Goal: Task Accomplishment & Management: Complete application form

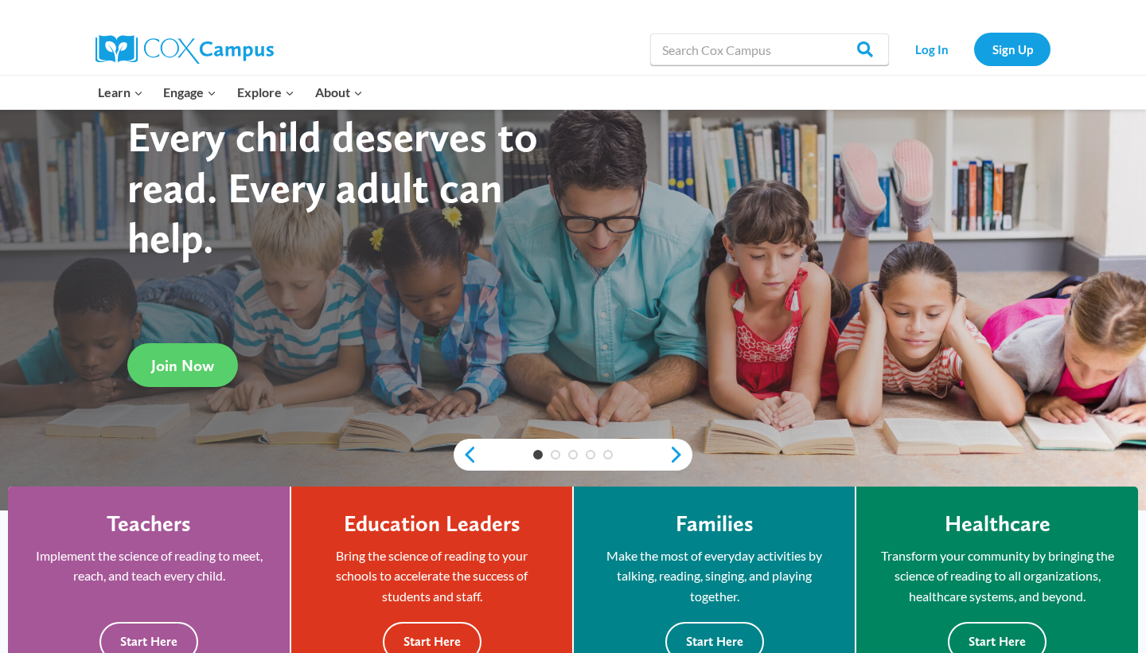
scroll to position [88, 0]
click at [191, 376] on link "Join Now" at bounding box center [182, 365] width 111 height 44
click at [1028, 47] on link "Sign Up" at bounding box center [1012, 49] width 76 height 33
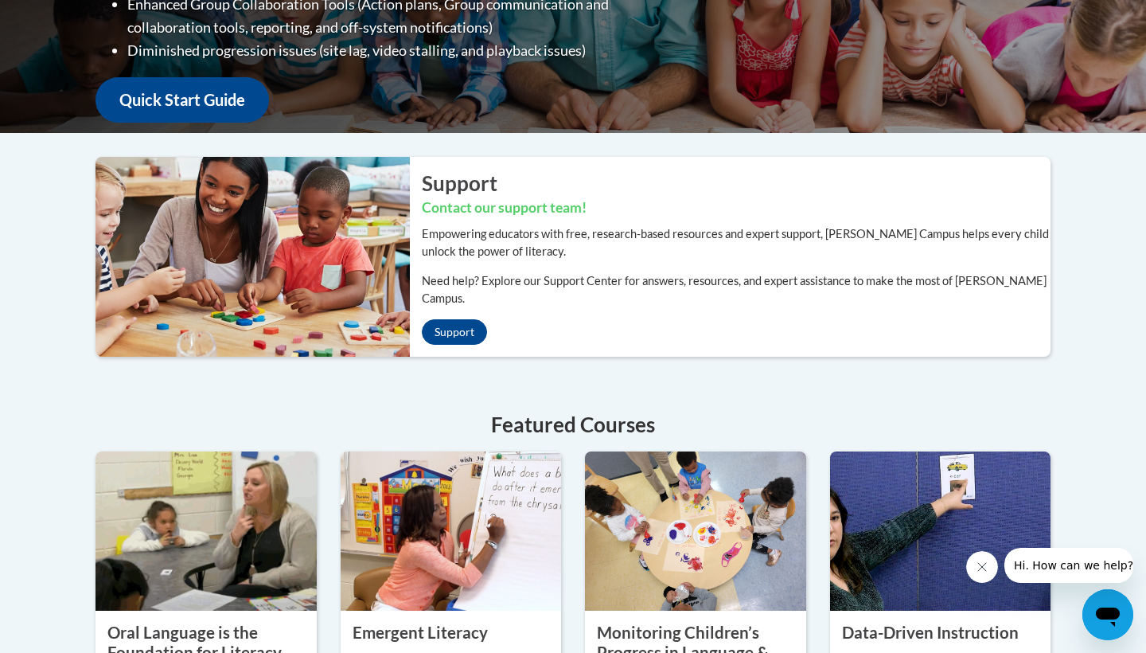
scroll to position [398, 0]
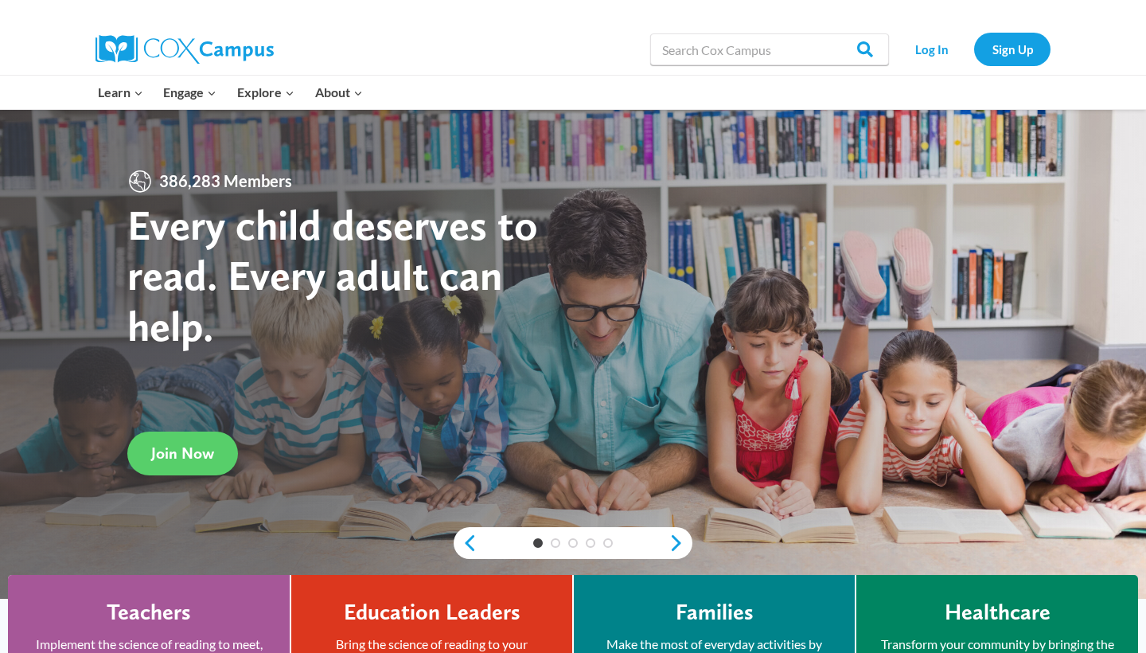
click at [1028, 67] on div "Log In Sign Up" at bounding box center [974, 49] width 154 height 51
click at [1035, 43] on link "Sign Up" at bounding box center [1012, 49] width 76 height 33
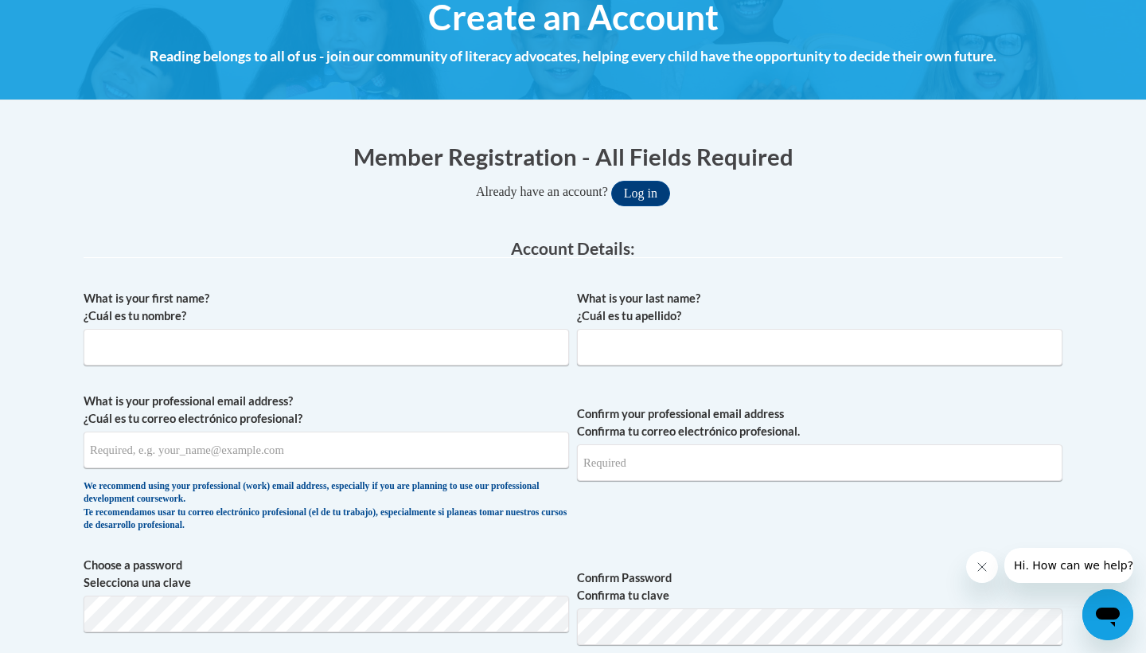
scroll to position [196, 0]
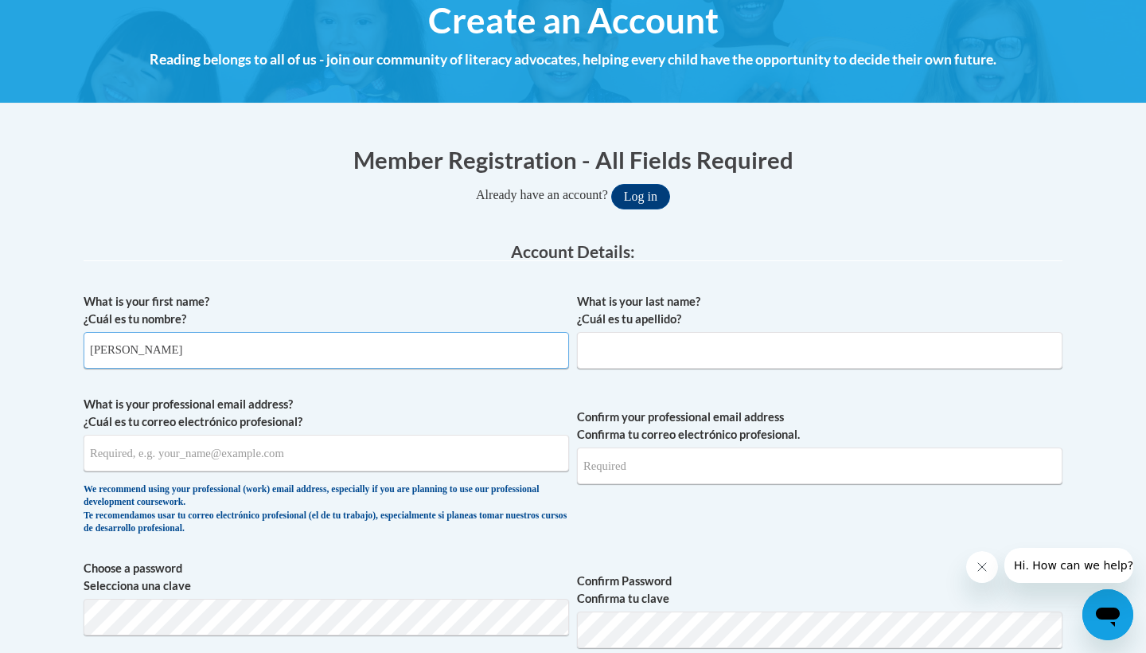
type input "Demetria"
type input "Kellogg"
click at [477, 290] on div "What is your first name? ¿Cuál es tu nombre? Demetria What is your last name? ¿…" at bounding box center [573, 648] width 979 height 726
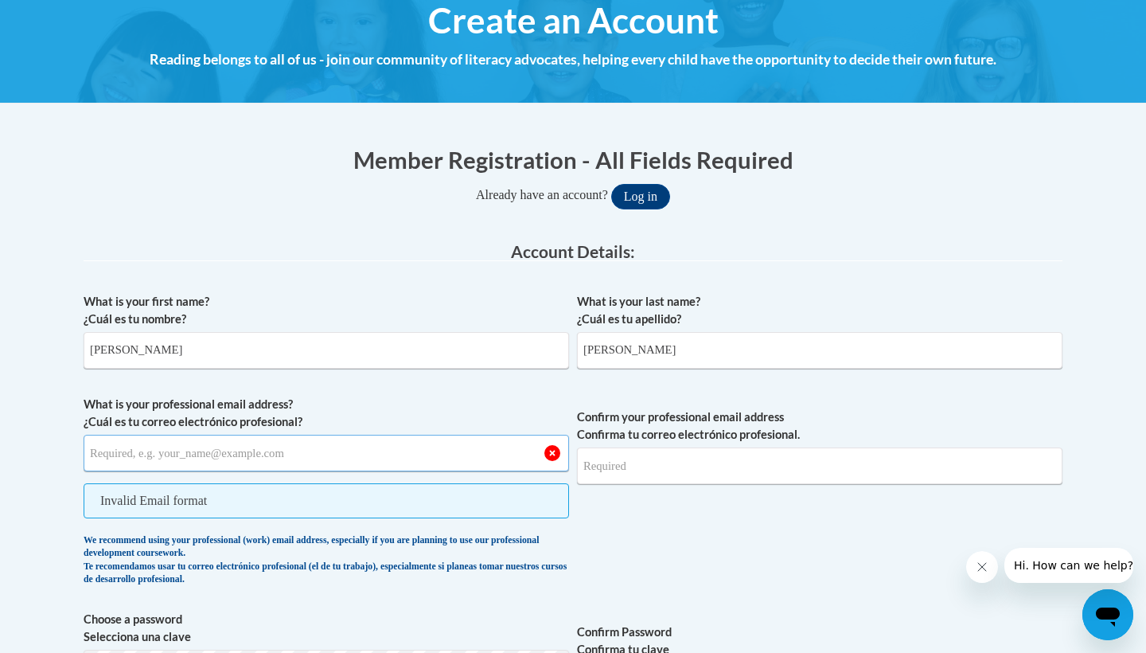
click at [389, 454] on input "What is your professional email address? ¿Cuál es tu correo electrónico profesi…" at bounding box center [327, 453] width 486 height 37
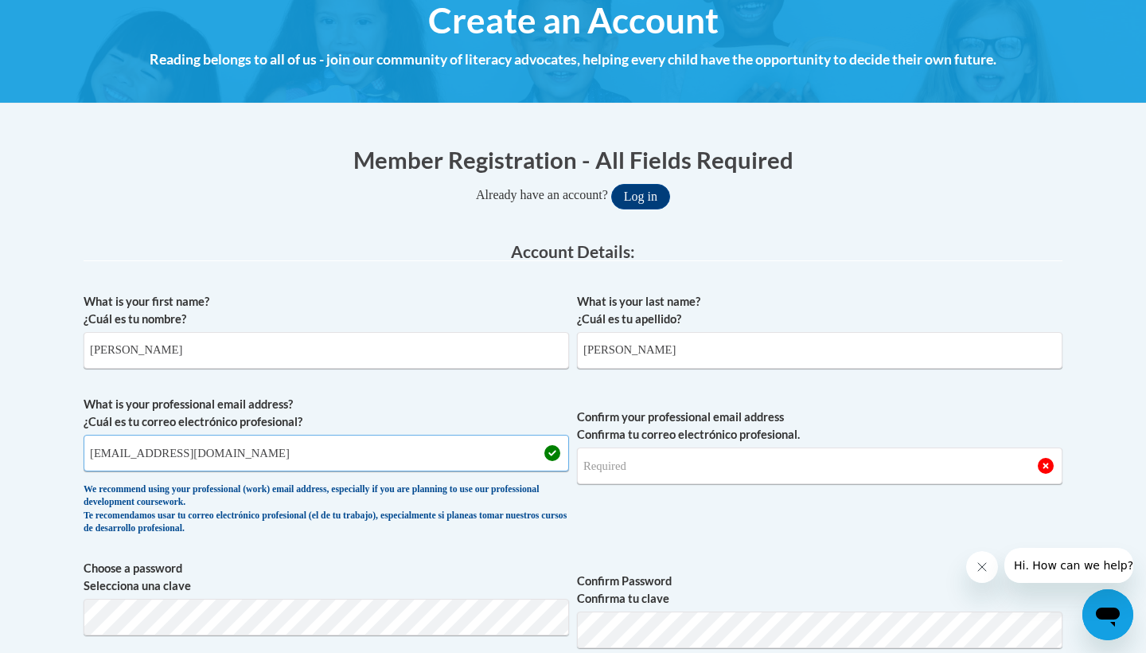
click at [349, 451] on input "kellogdr01@buffalostate.edu" at bounding box center [327, 453] width 486 height 37
type input "kellogdr01@buffalostate.edu"
click at [833, 486] on span "Confirm your professional email address Confirma tu correo electrónico profesio…" at bounding box center [820, 469] width 486 height 147
click at [830, 474] on input "Confirm your professional email address Confirma tu correo electrónico profesio…" at bounding box center [820, 465] width 486 height 37
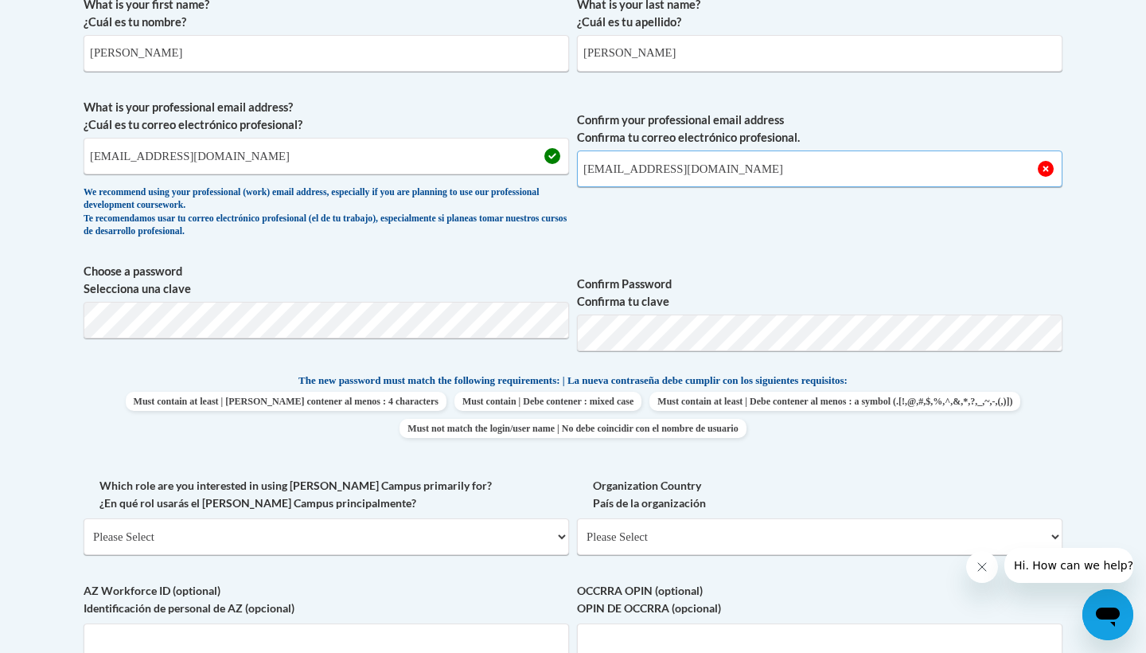
scroll to position [498, 0]
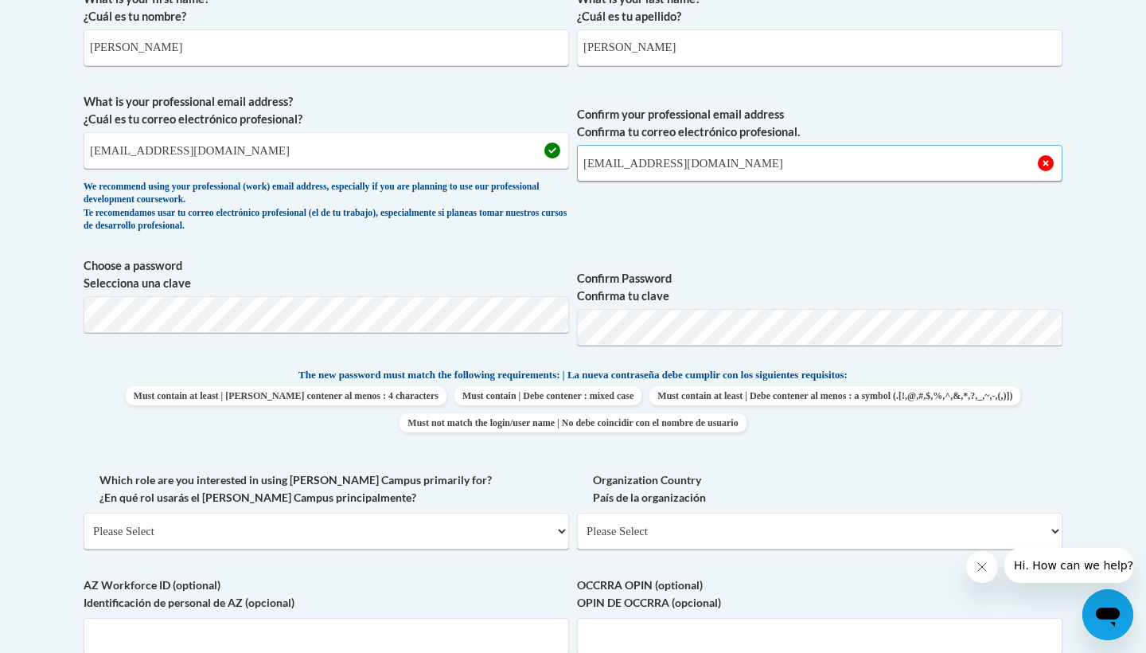
type input "kellogdr01@buffalostate.edu"
click at [333, 304] on body "This site uses cookies to help improve your learning experience. By continuing …" at bounding box center [573, 473] width 1146 height 1943
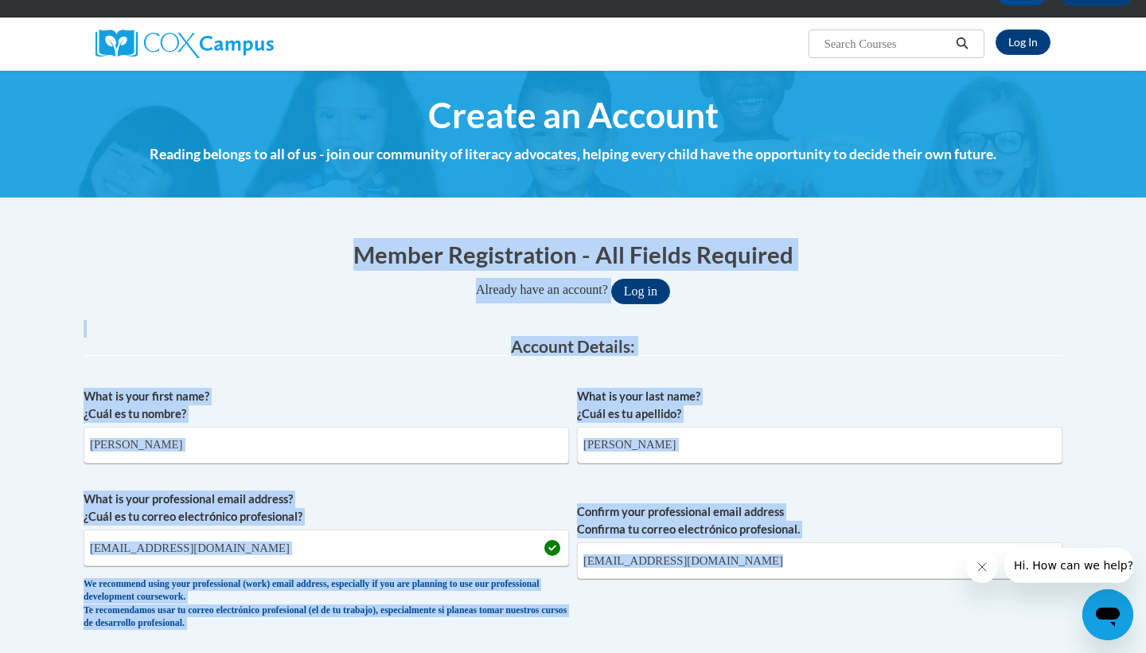
scroll to position [210, 0]
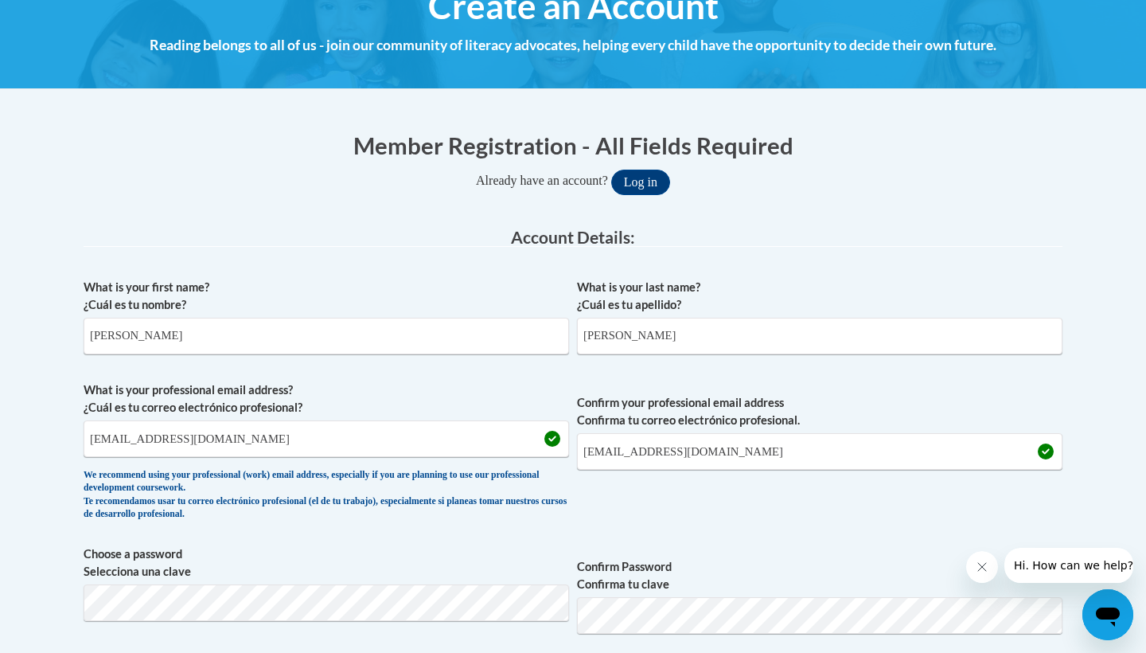
click at [369, 296] on label "What is your first name? ¿Cuál es tu nombre?" at bounding box center [327, 296] width 486 height 35
click at [369, 318] on input "Demetria" at bounding box center [327, 336] width 486 height 37
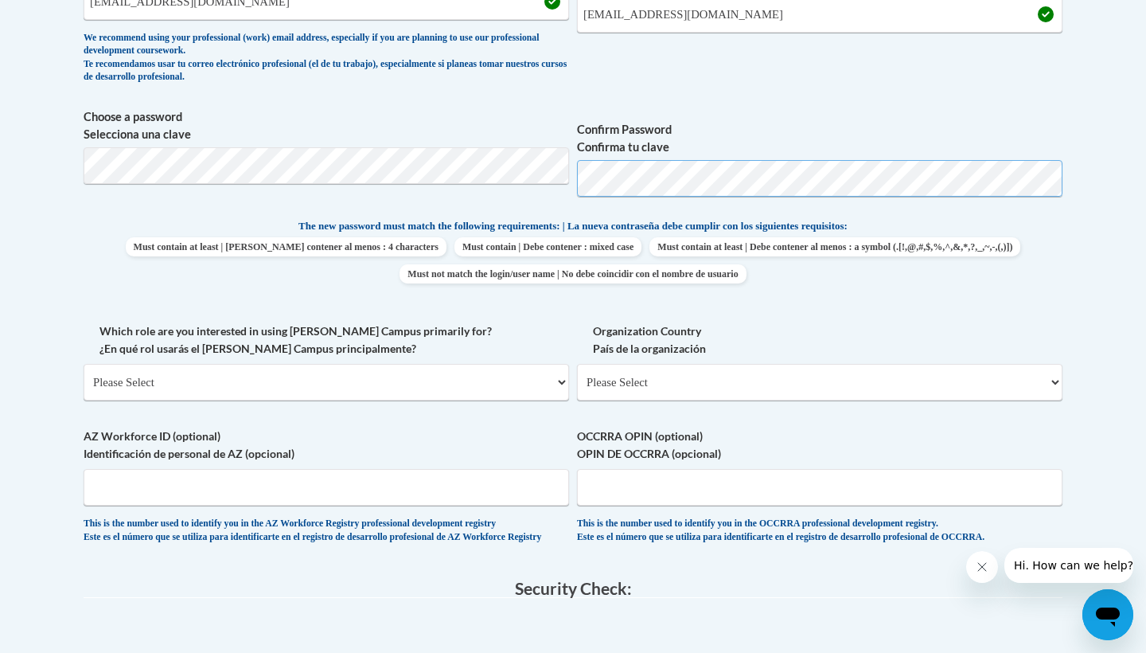
scroll to position [648, 0]
select select "5a18ea06-2b54-4451-96f2-d152daf9eac5"
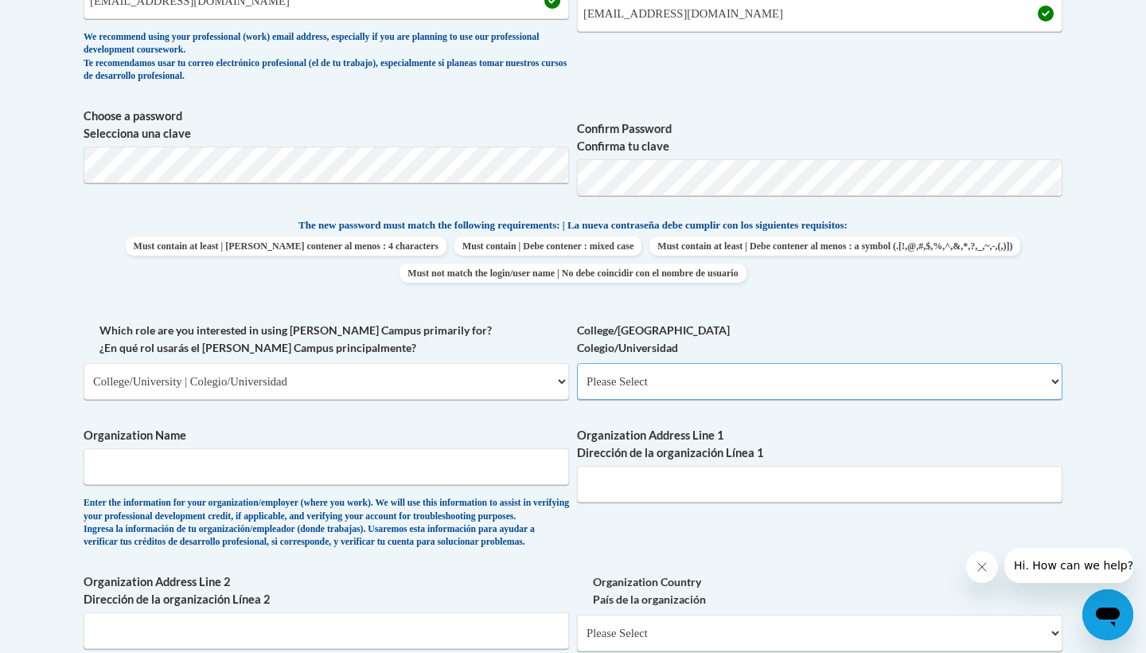
select select "99b32b07-cffc-426c-8bf6-0cd77760d84b"
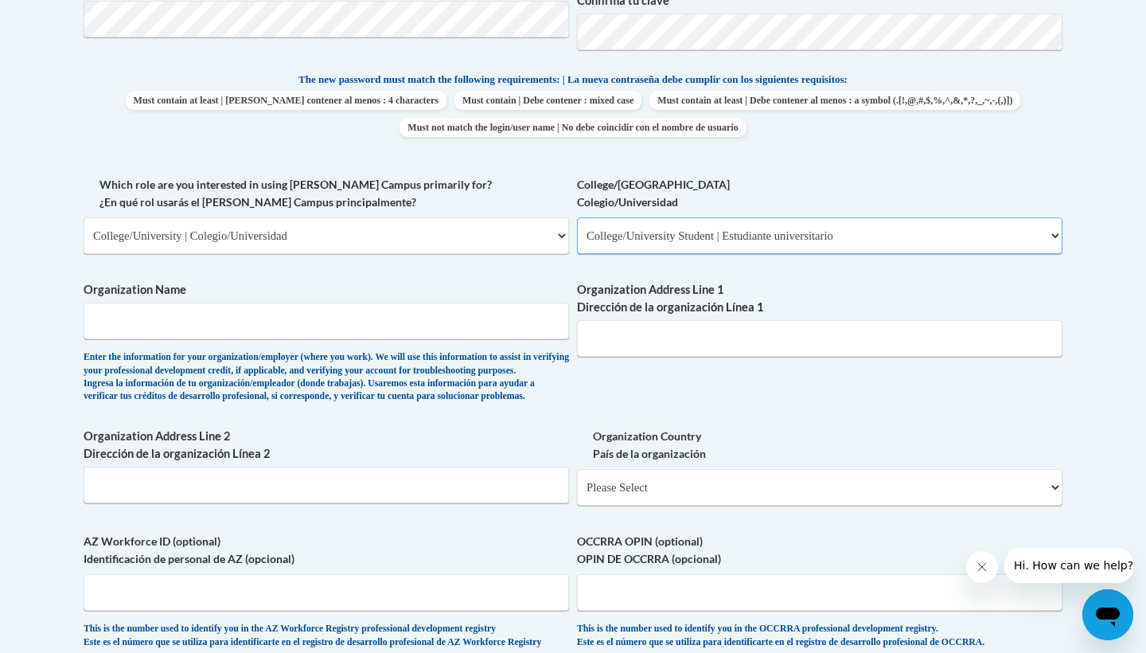
scroll to position [793, 0]
type input "Buffalo State University"
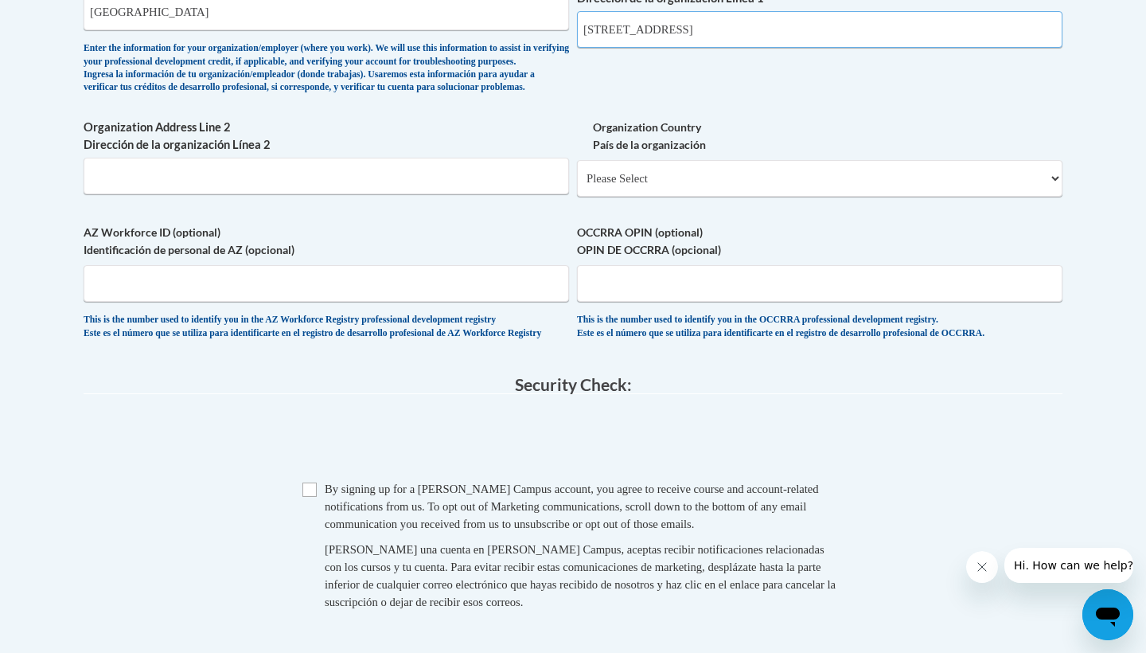
scroll to position [1113, 0]
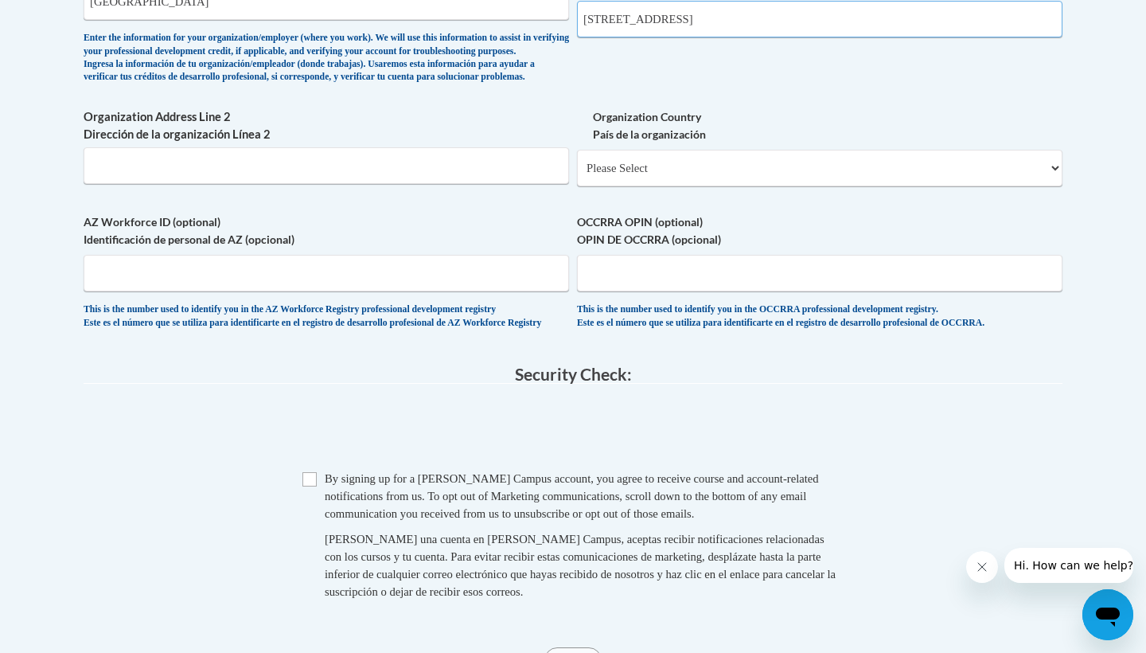
type input "1300 Elmwood Avenue Buffalo NY 14222"
click at [315, 486] on input "Checkbox" at bounding box center [309, 479] width 14 height 14
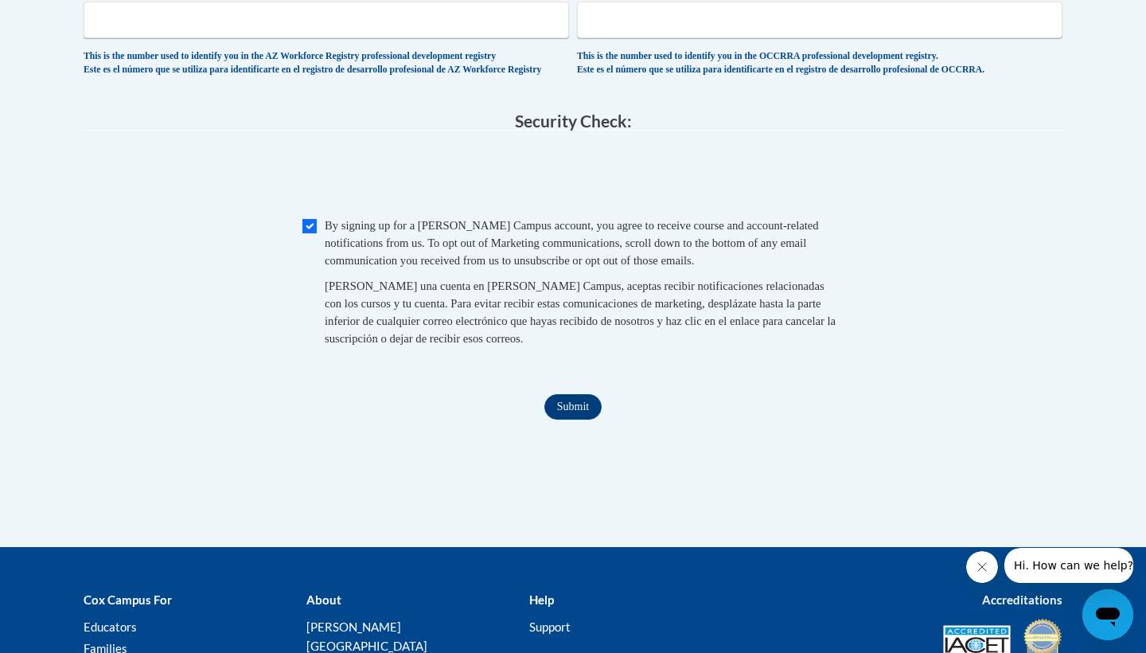
click at [303, 233] on input "Checkbox" at bounding box center [309, 226] width 14 height 14
checkbox input "false"
click at [571, 419] on input "Submit" at bounding box center [572, 406] width 57 height 25
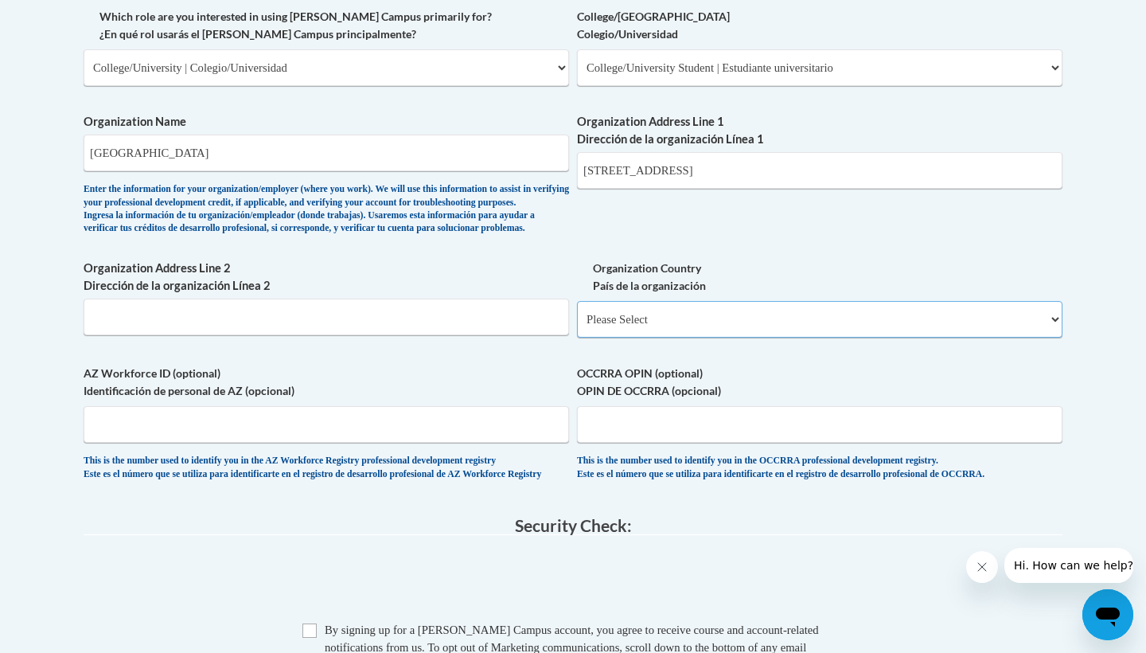
select select "ad49bcad-a171-4b2e-b99c-48b446064914"
select select
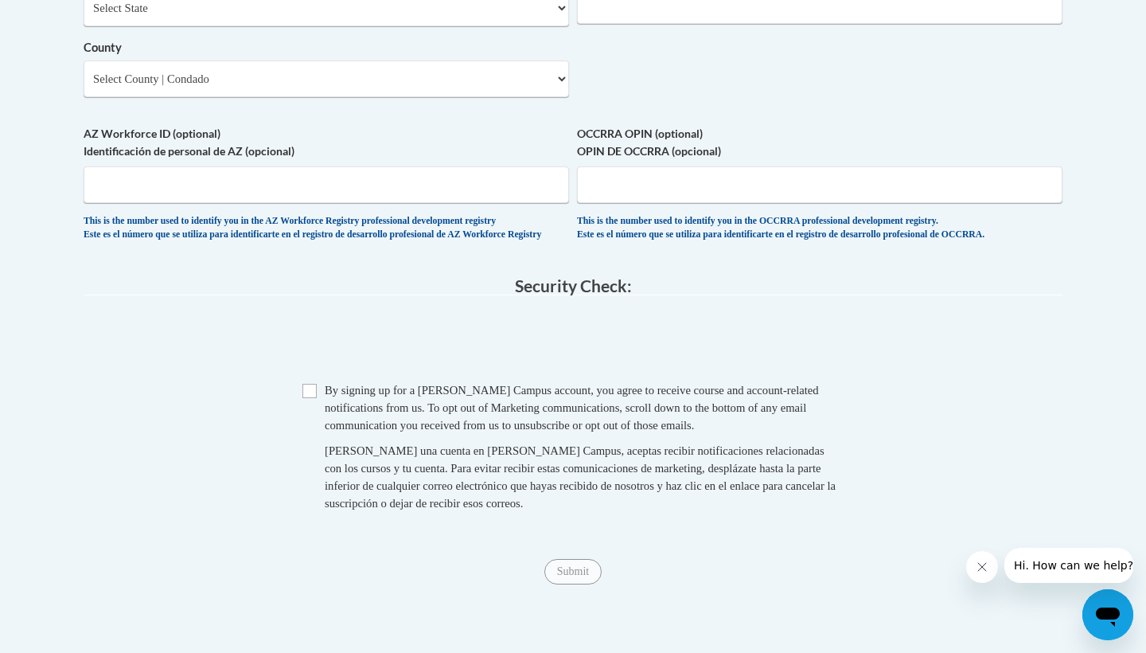
scroll to position [1377, 0]
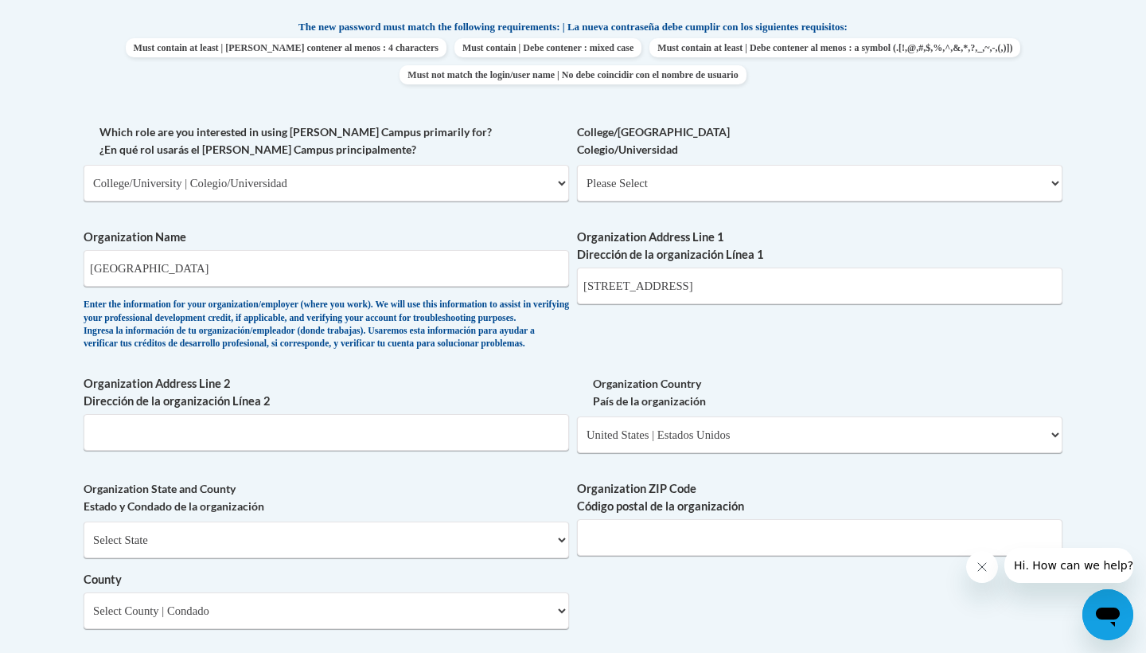
scroll to position [1345, 0]
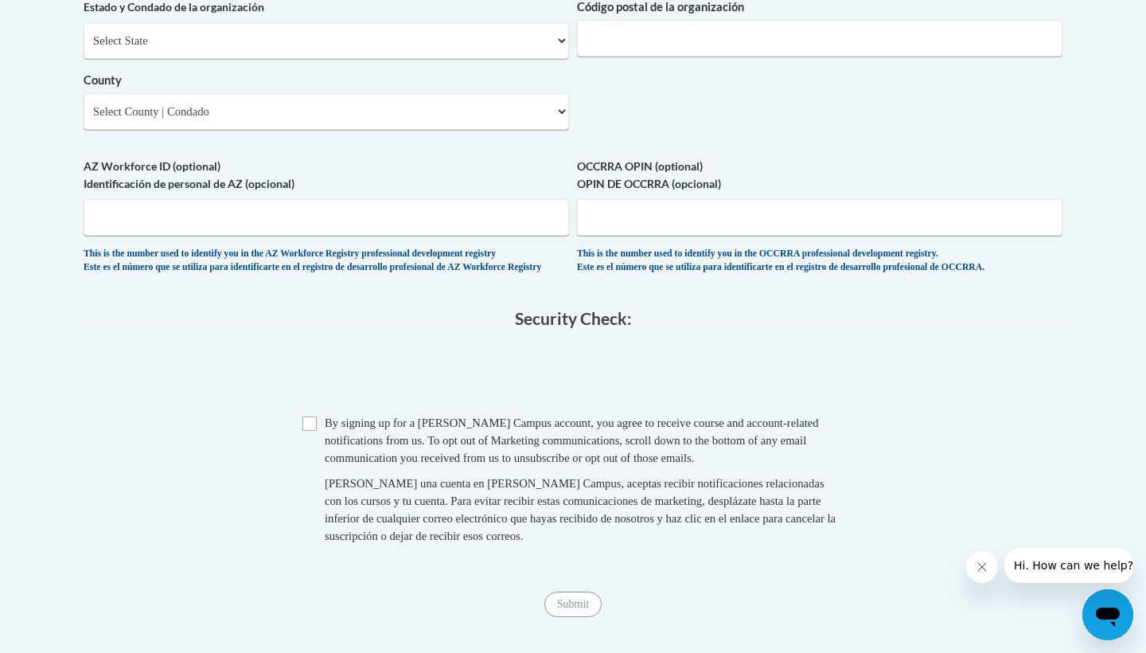
click at [314, 431] on input "Checkbox" at bounding box center [309, 423] width 14 height 14
checkbox input "false"
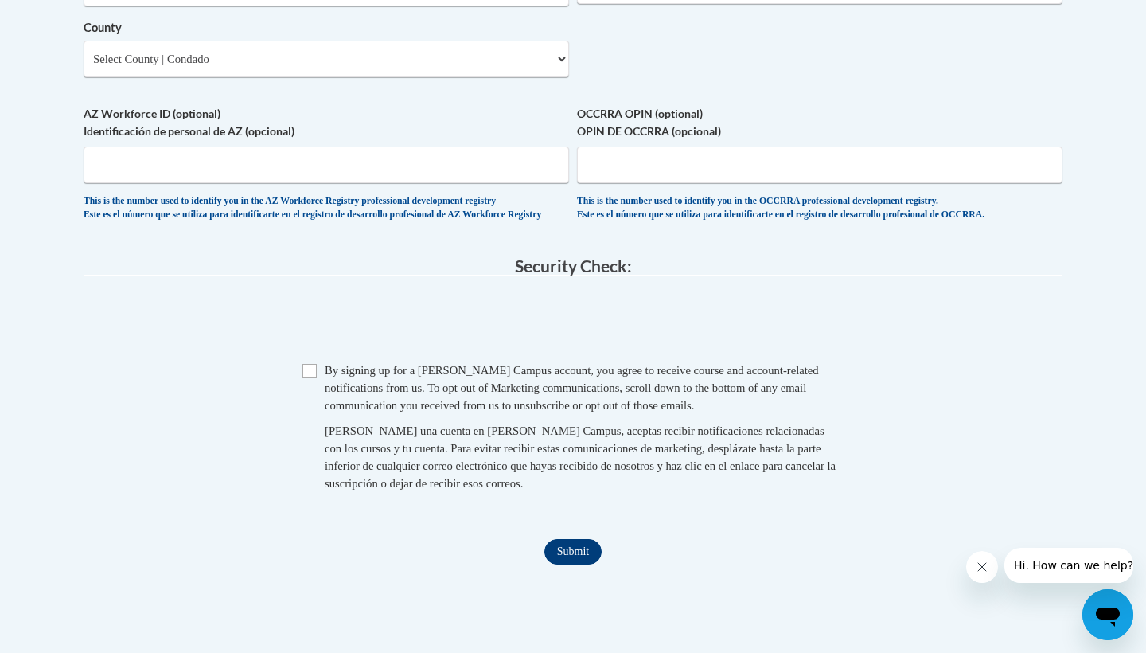
click at [564, 561] on input "Submit" at bounding box center [572, 551] width 57 height 25
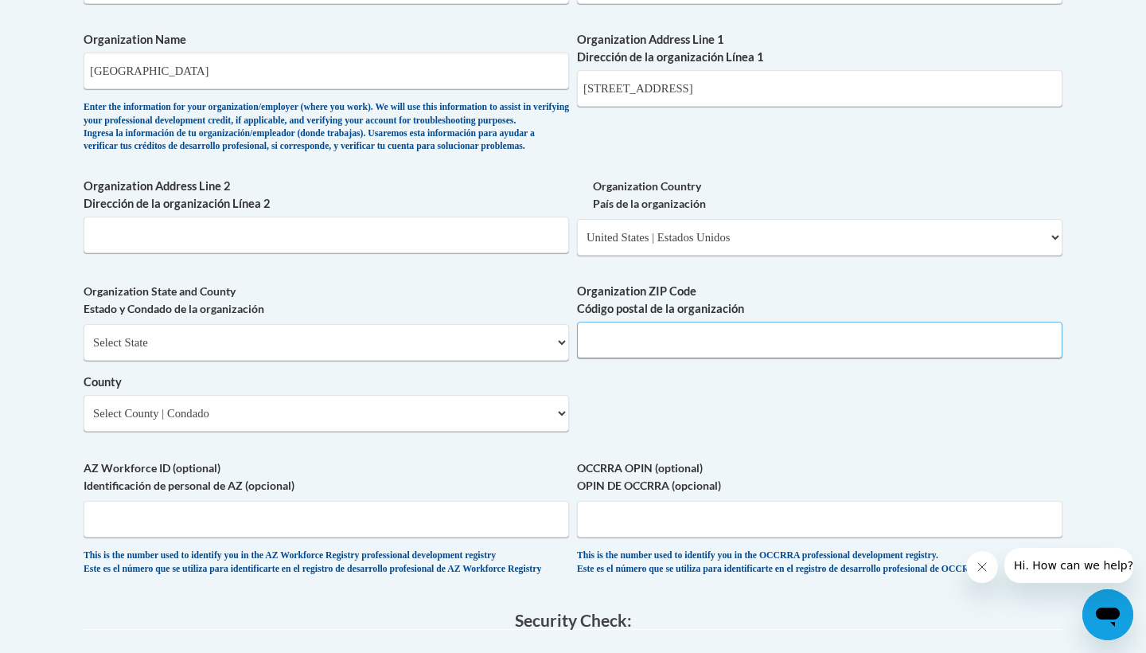
scroll to position [998, 0]
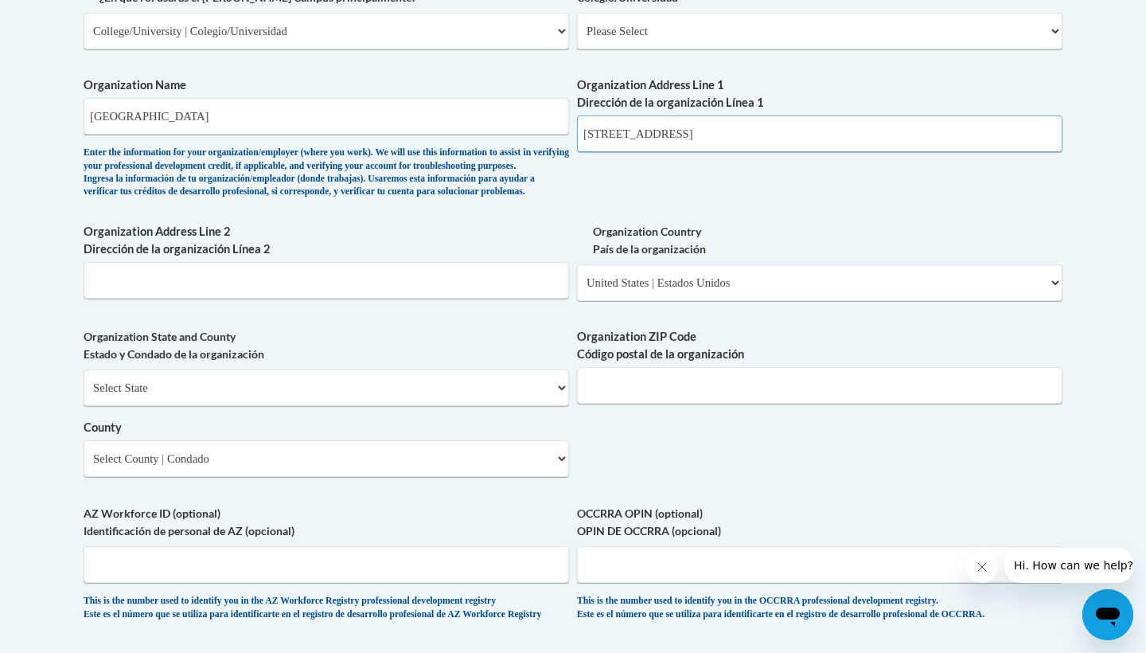
click at [828, 137] on input "1300 Elmwood Avenue Buffalo NY 14222" at bounding box center [820, 133] width 486 height 37
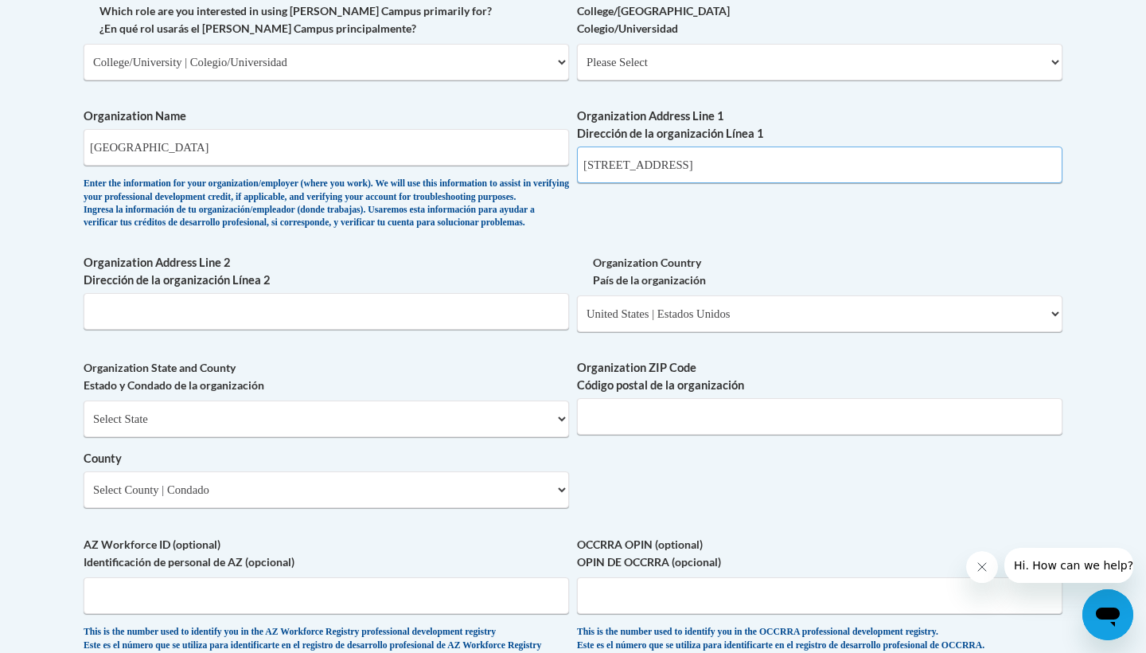
scroll to position [948, 0]
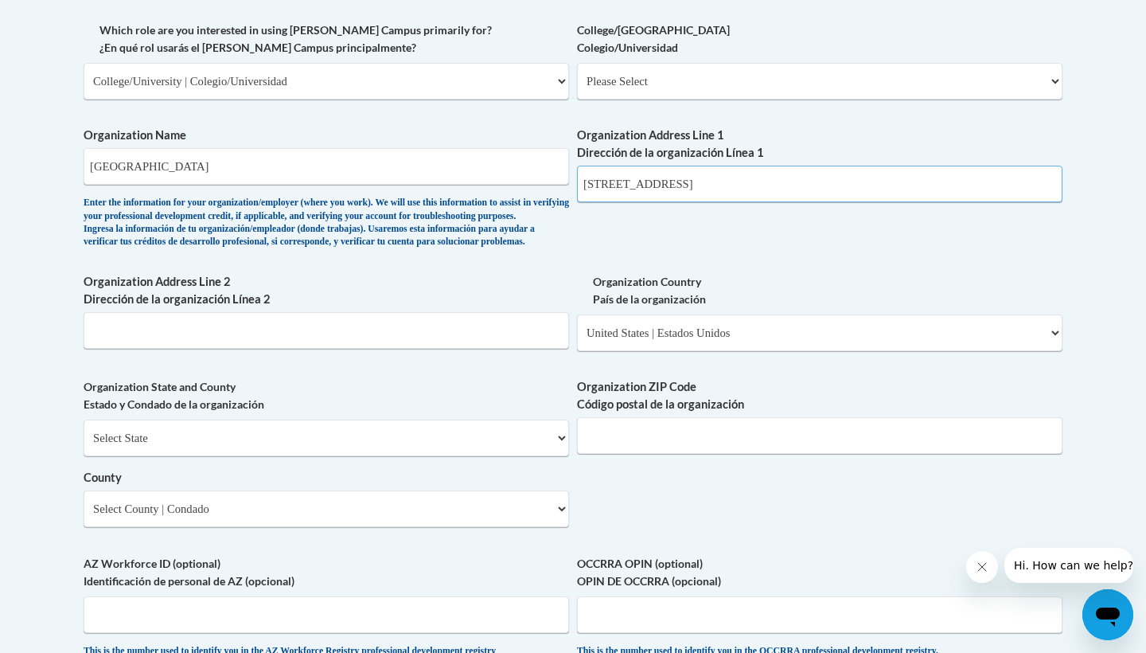
drag, startPoint x: 788, startPoint y: 181, endPoint x: 718, endPoint y: 174, distance: 70.4
click at [718, 174] on input "1300 Elmwood Avenue Buffalo NY" at bounding box center [820, 184] width 486 height 37
type input "1300 Elmwood Avenue"
select select "New York"
click at [248, 490] on select "County" at bounding box center [327, 508] width 486 height 37
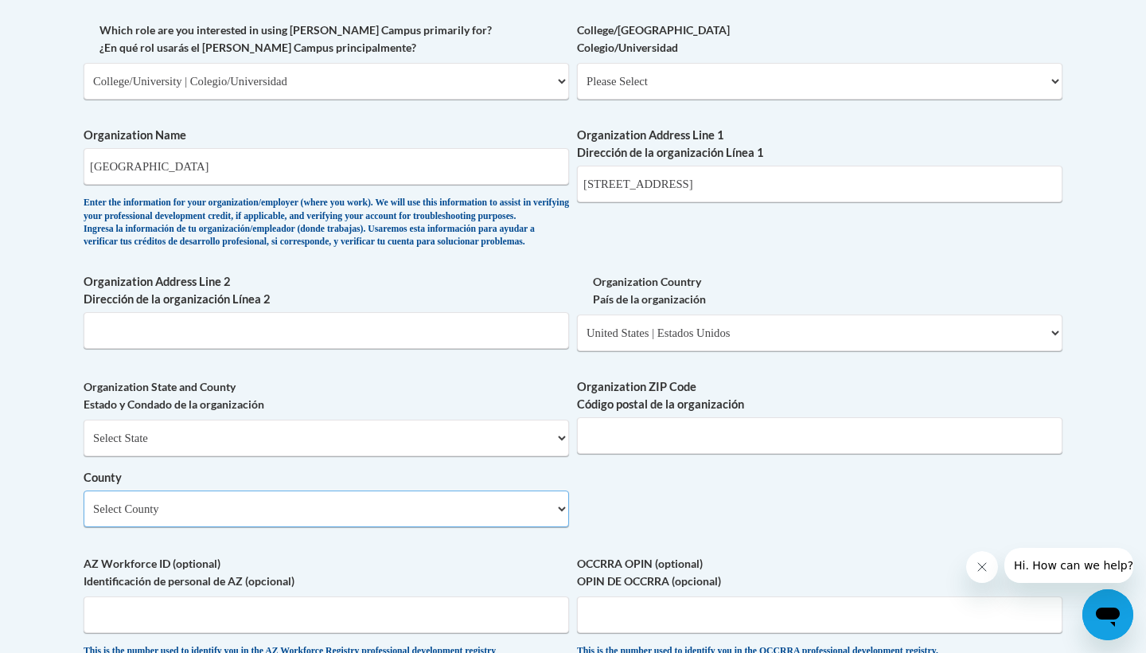
select select "Erie"
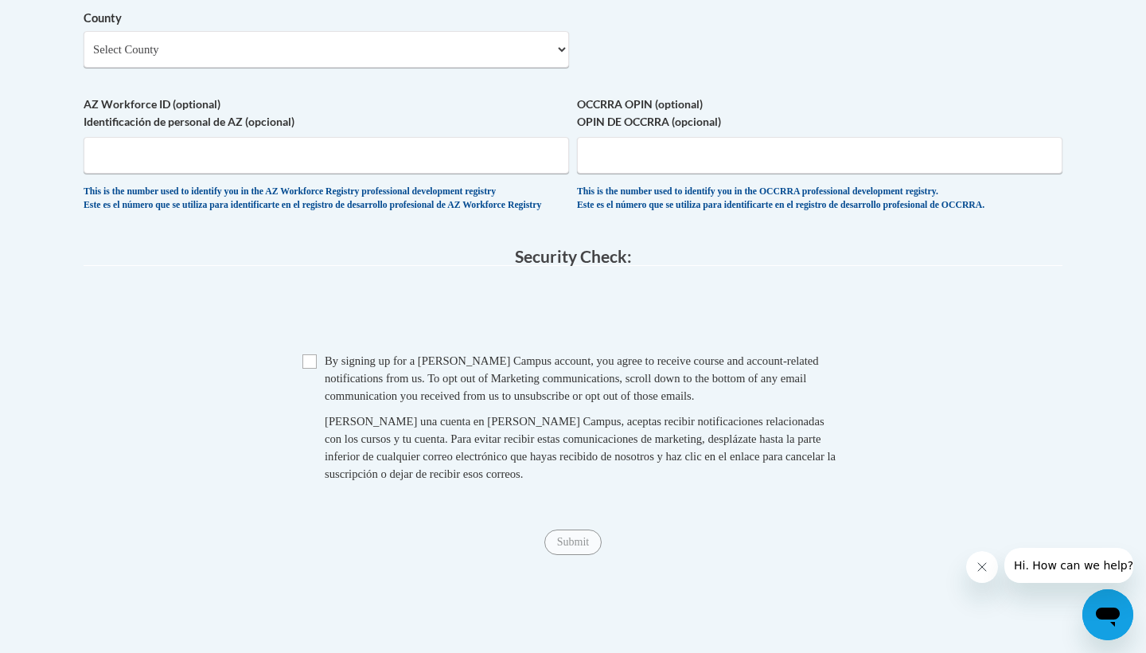
scroll to position [1411, 0]
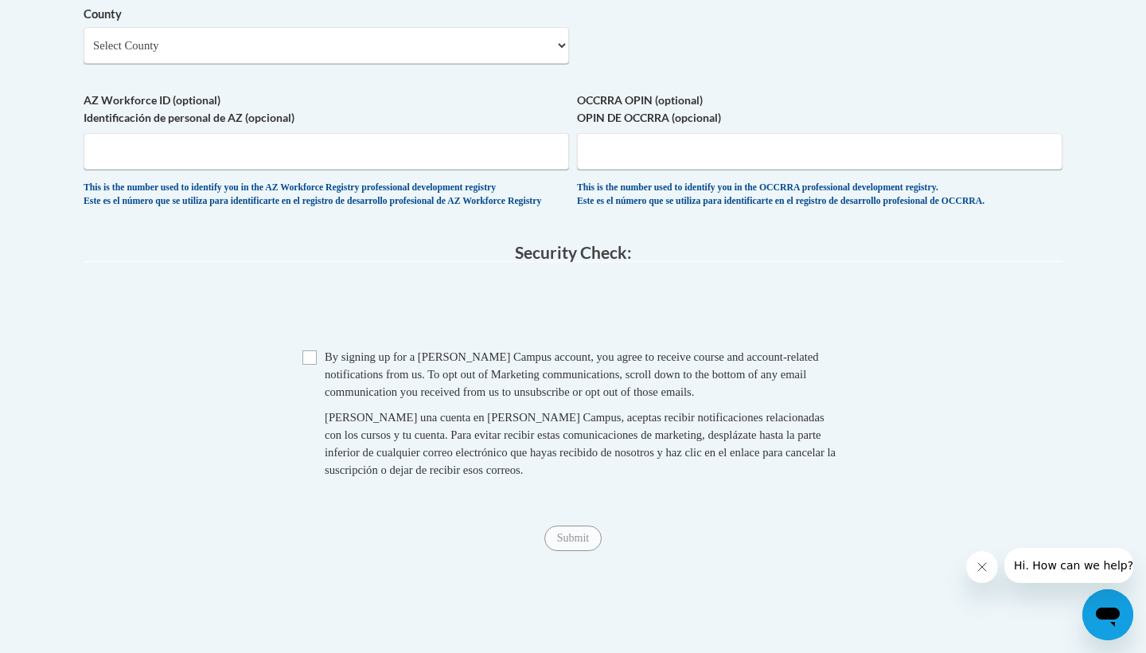
click at [317, 371] on span "Checkbox By signing up for a Cox Campus account, you agree to receive course an…" at bounding box center [572, 421] width 541 height 146
click at [307, 365] on input "Checkbox" at bounding box center [309, 357] width 14 height 14
checkbox input "false"
click at [571, 551] on input "Submit" at bounding box center [572, 537] width 57 height 25
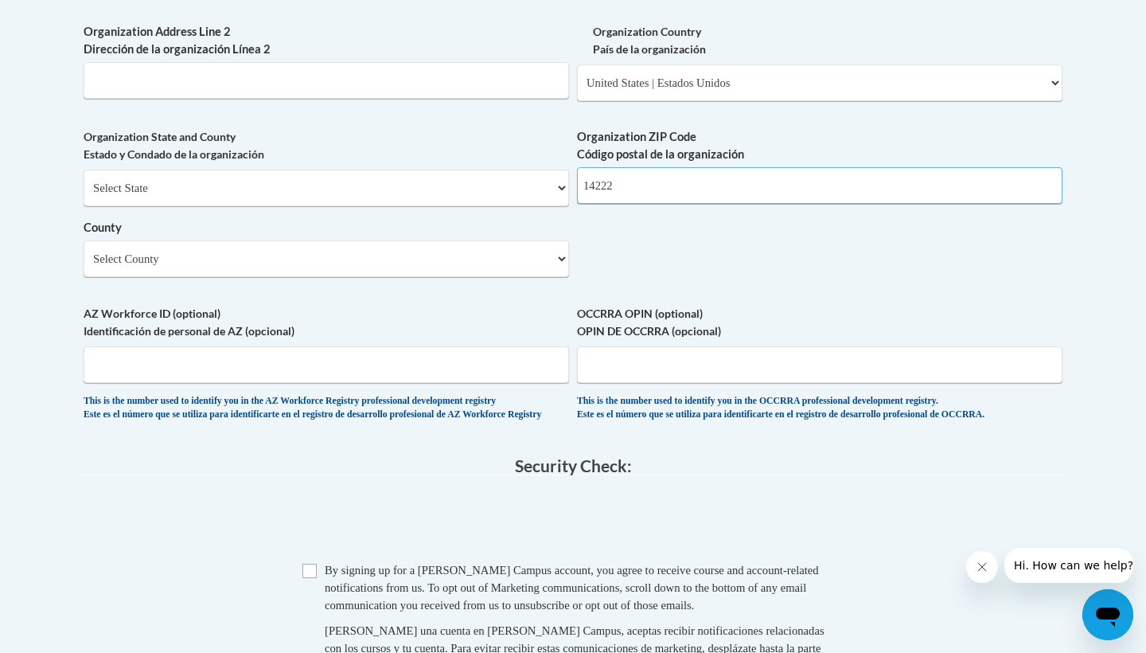
scroll to position [1297, 0]
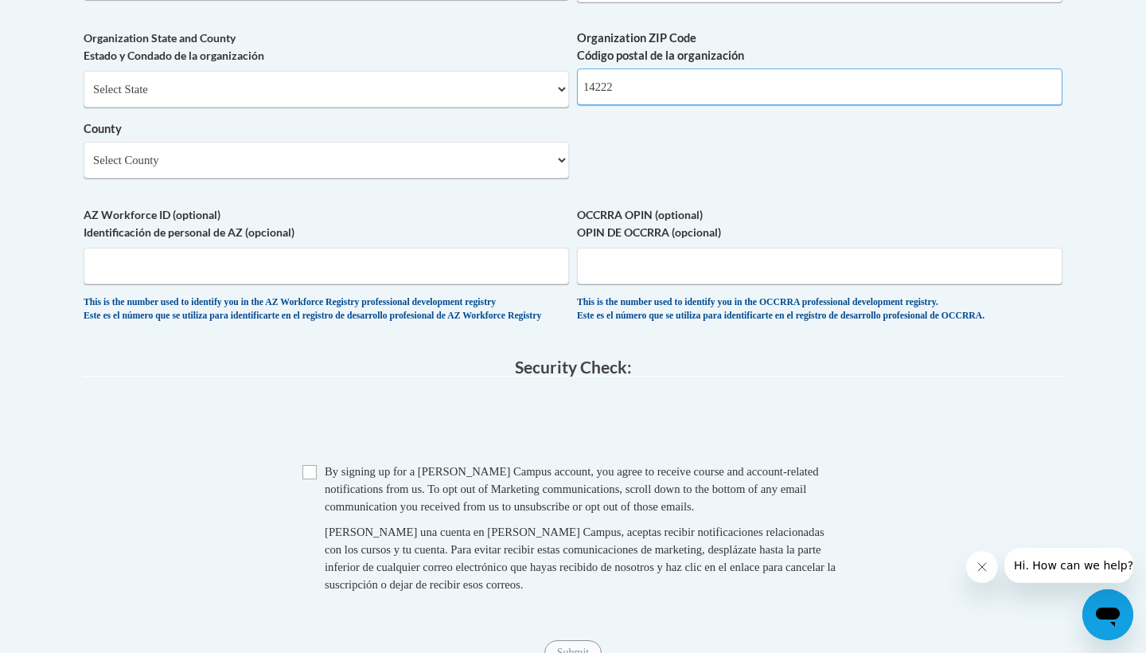
type input "14222"
click at [307, 479] on input "Checkbox" at bounding box center [309, 472] width 14 height 14
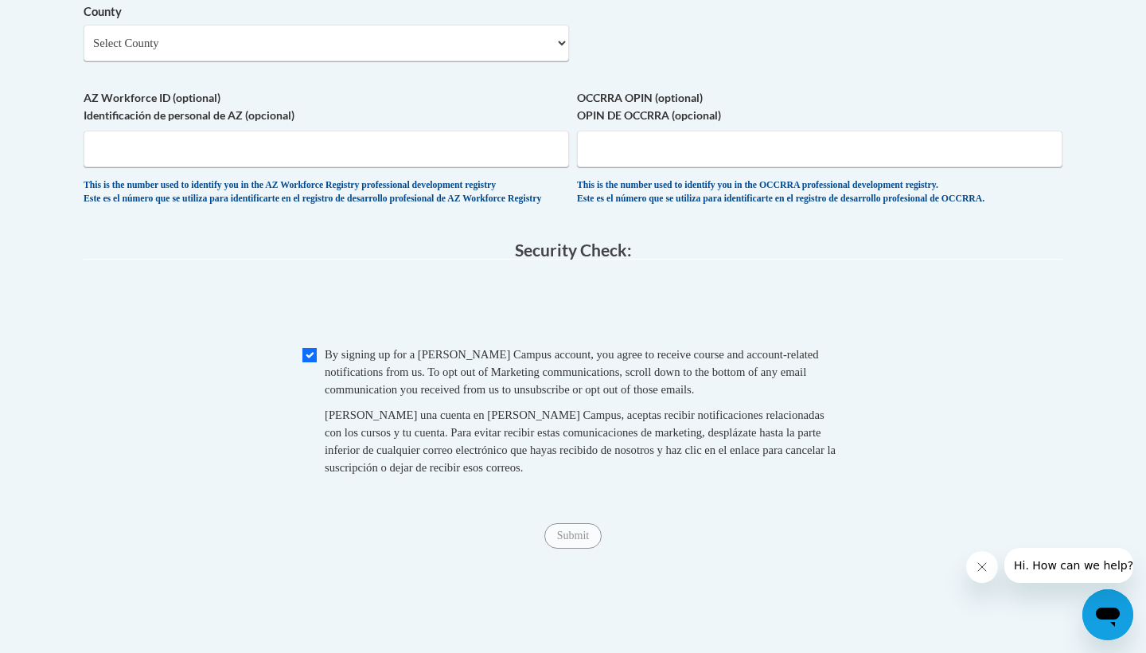
scroll to position [1413, 0]
click at [313, 363] on input "Checkbox" at bounding box center [309, 356] width 14 height 14
checkbox input "false"
click at [561, 540] on input "Submit" at bounding box center [572, 536] width 57 height 25
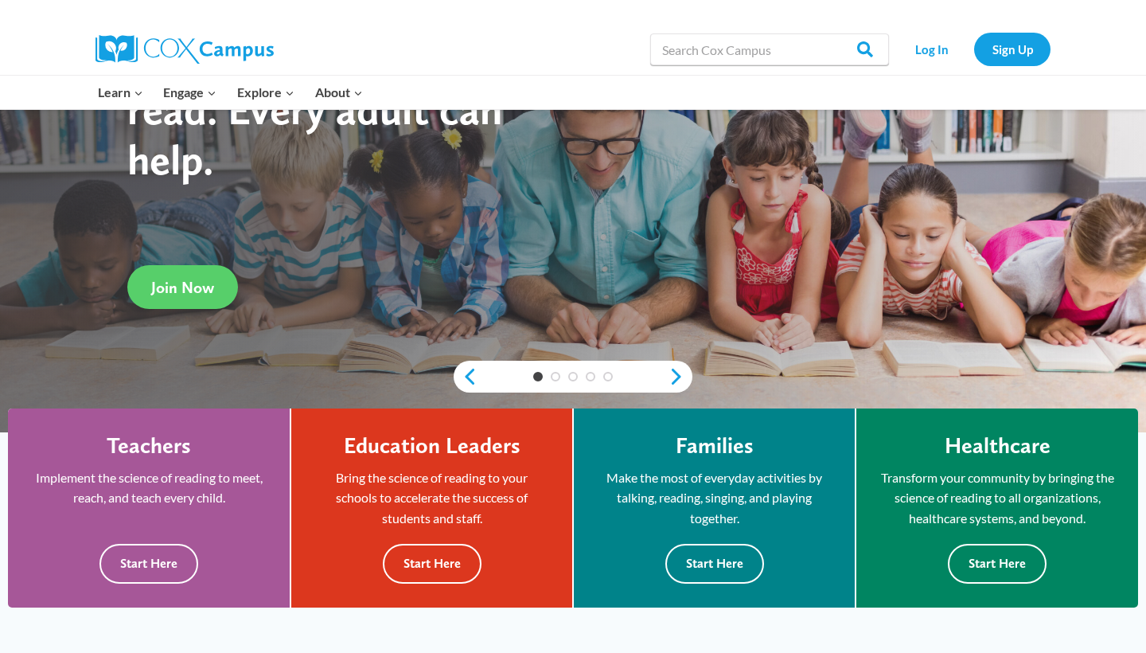
scroll to position [170, 0]
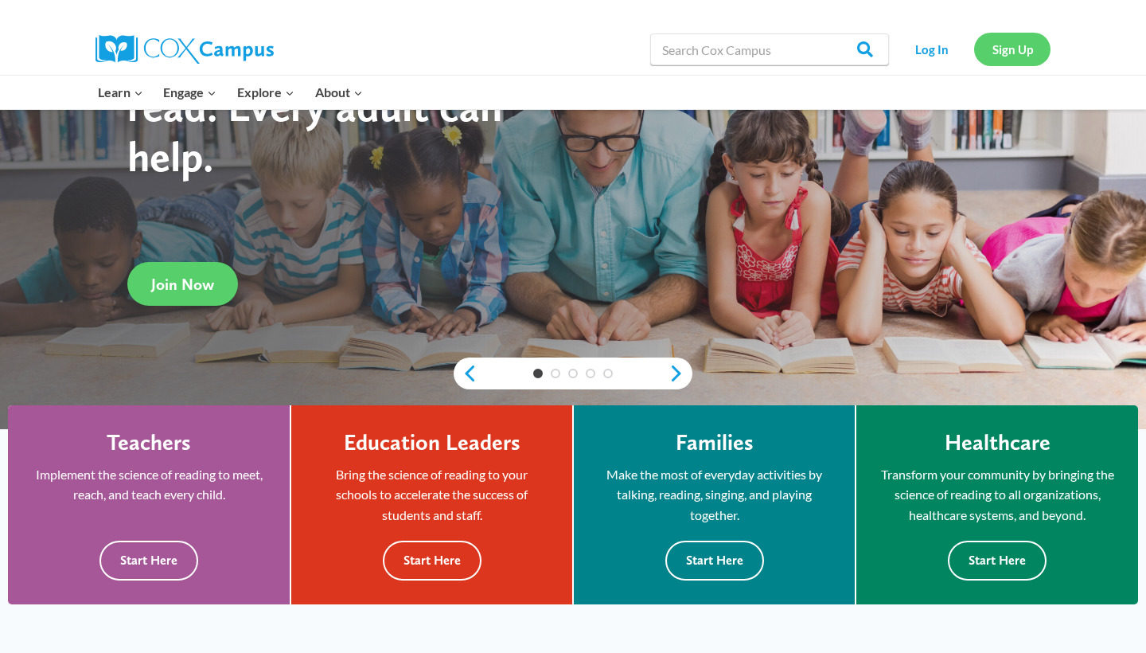
click at [1006, 49] on link "Sign Up" at bounding box center [1012, 49] width 76 height 33
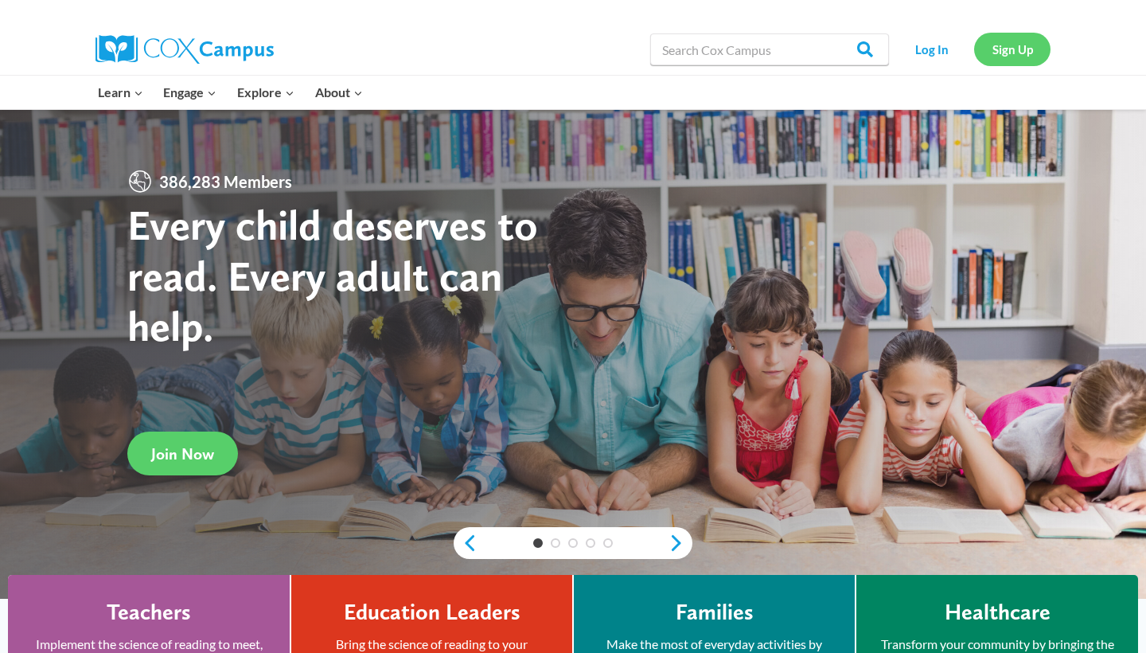
click at [1005, 40] on link "Sign Up" at bounding box center [1012, 49] width 76 height 33
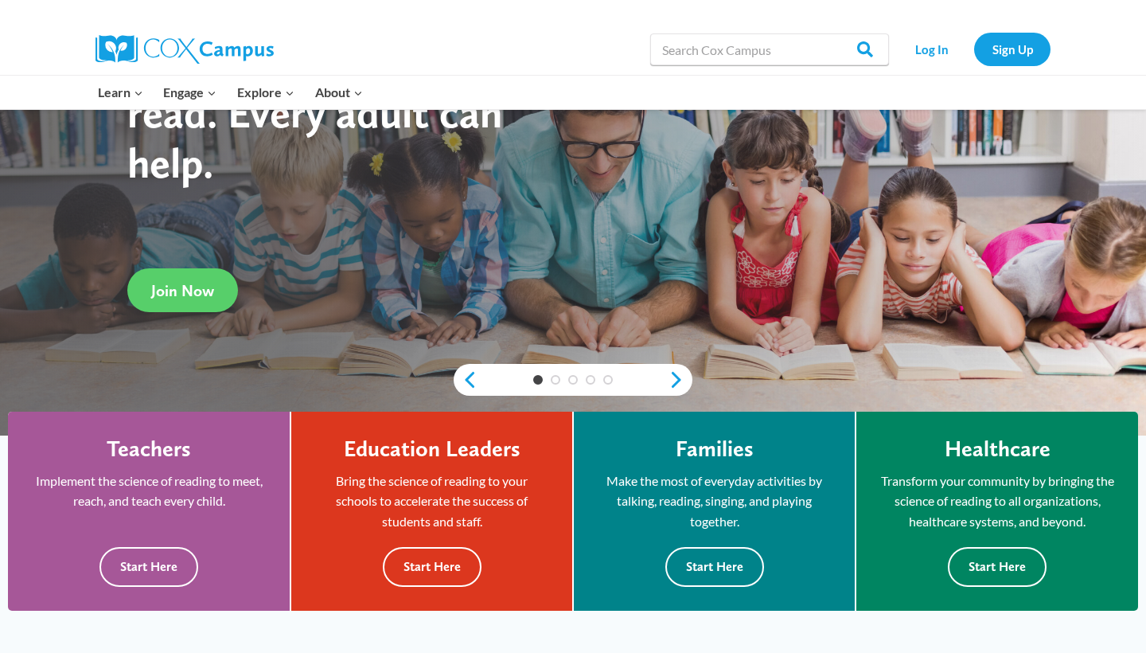
scroll to position [183, 0]
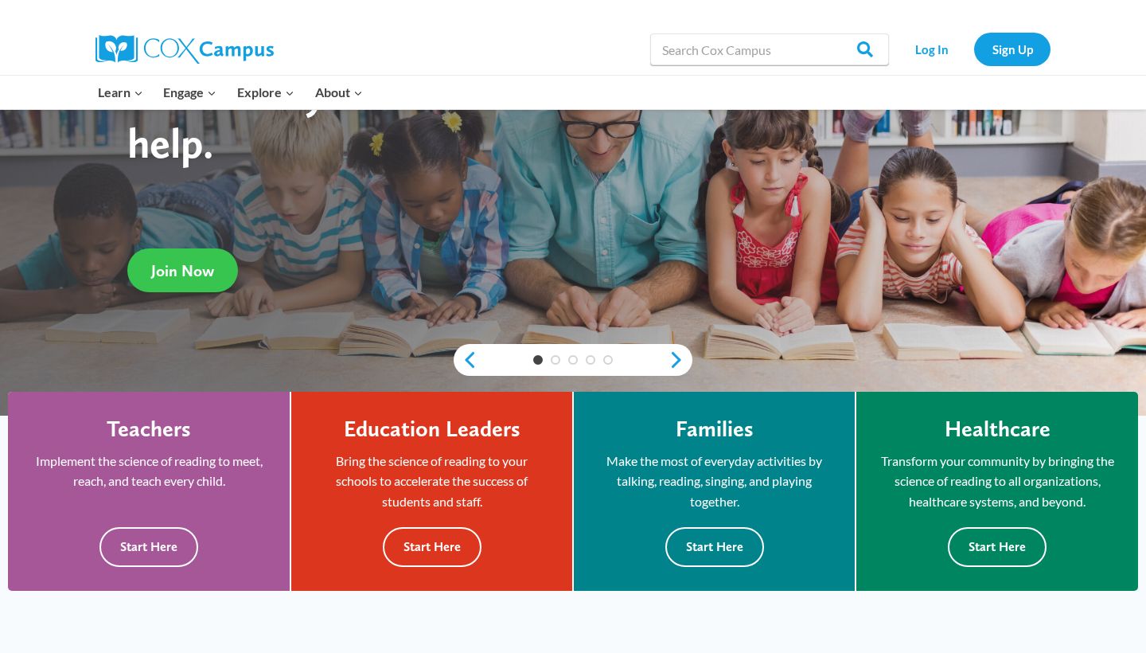
click at [209, 261] on span "Join Now" at bounding box center [182, 270] width 63 height 19
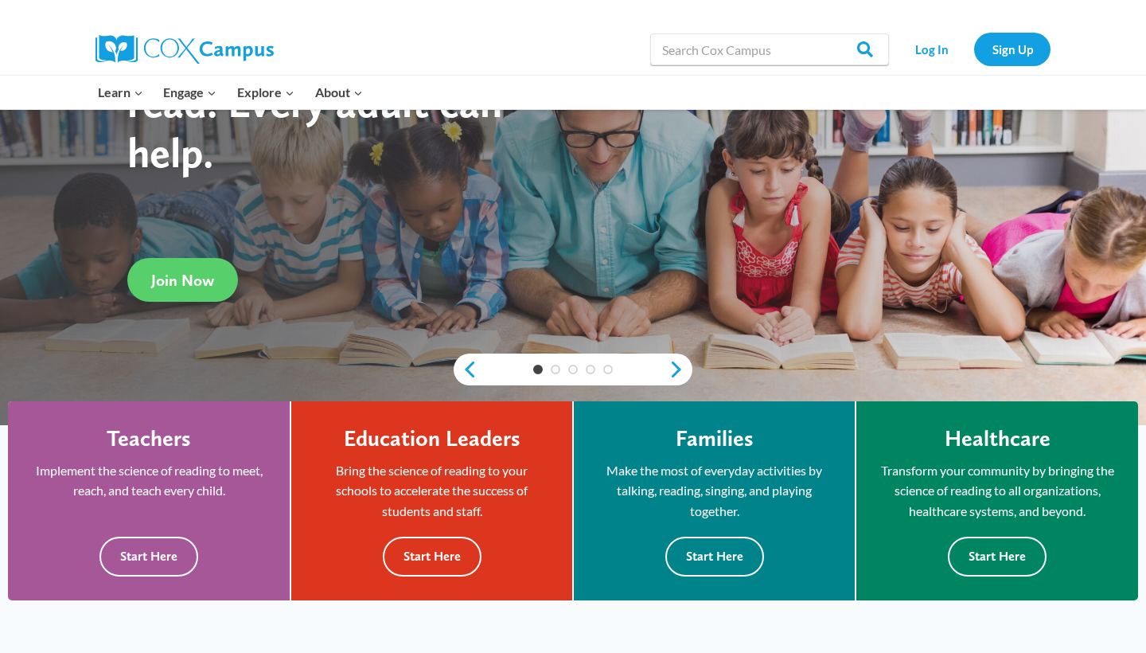
scroll to position [175, 0]
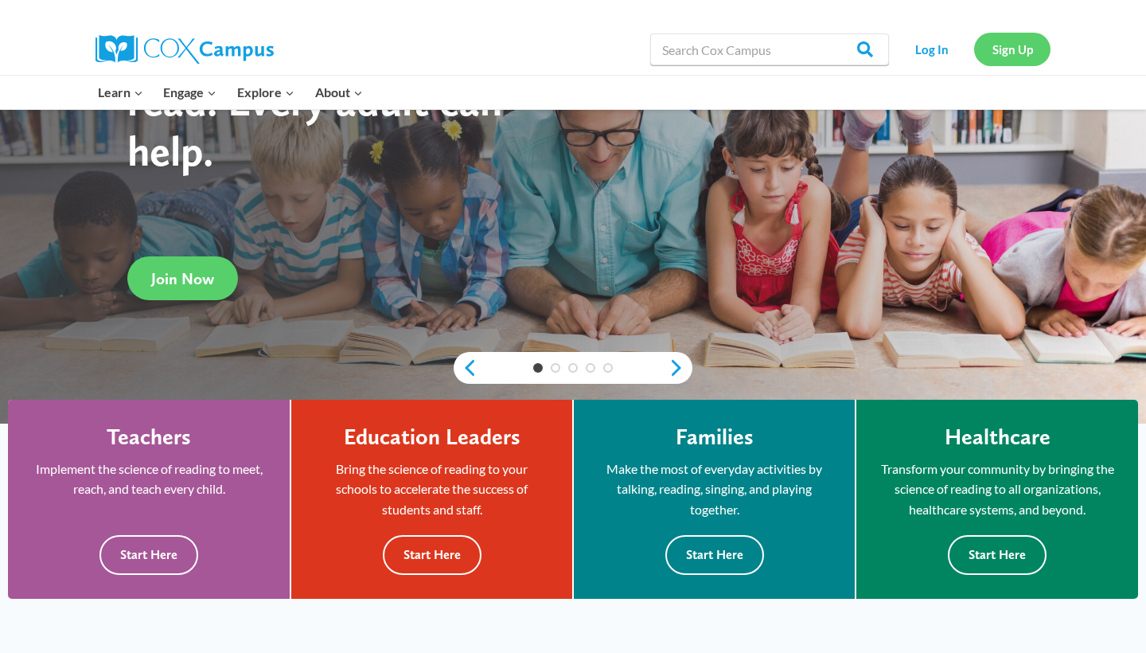
click at [1023, 53] on link "Sign Up" at bounding box center [1012, 49] width 76 height 33
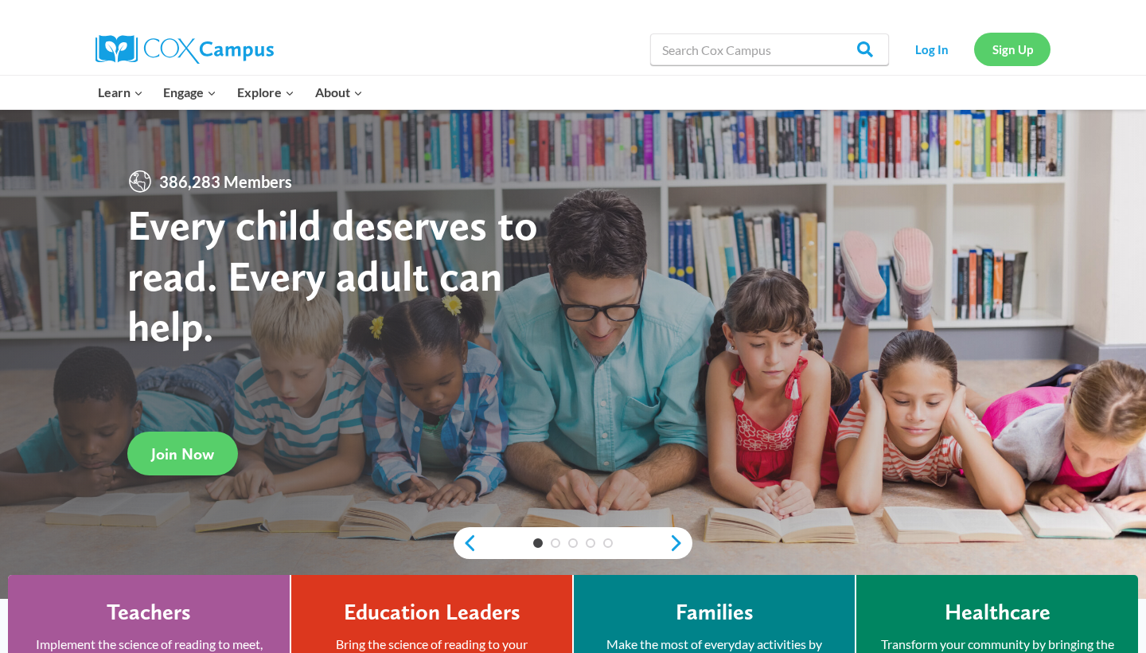
click at [1008, 49] on link "Sign Up" at bounding box center [1012, 49] width 76 height 33
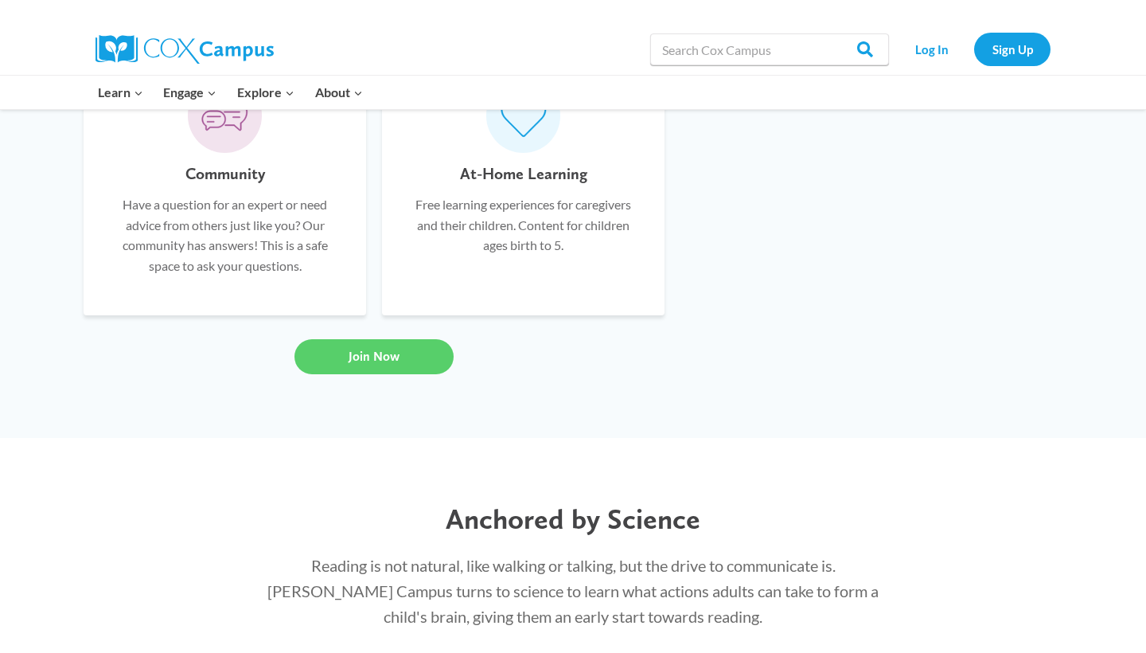
scroll to position [1342, 0]
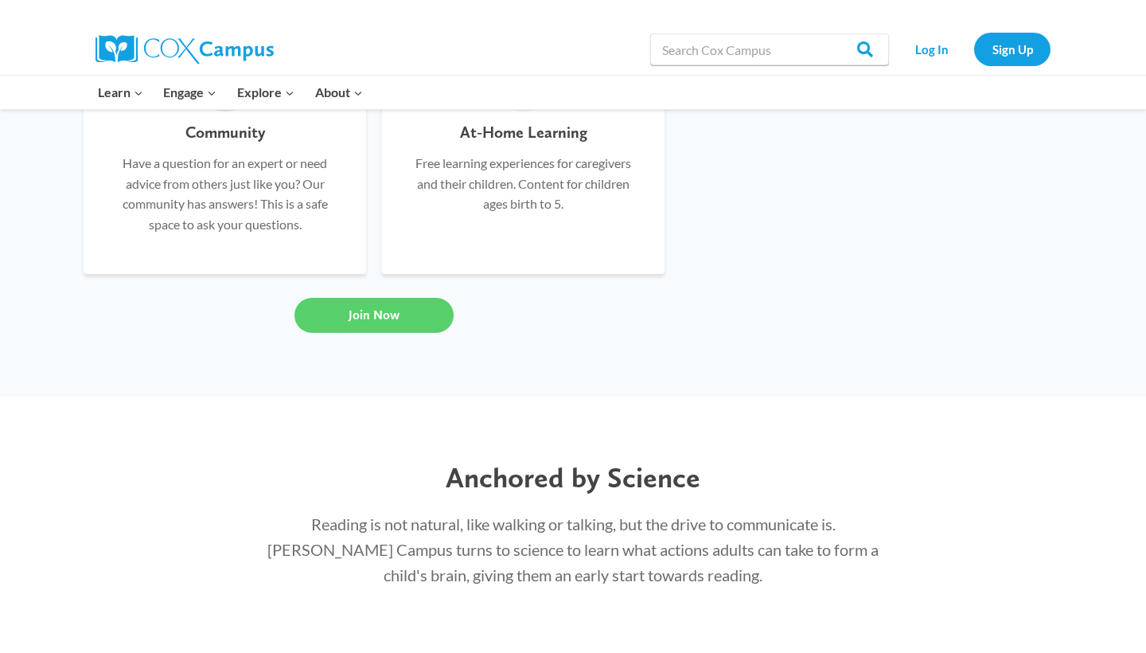
click at [331, 6] on div at bounding box center [335, 12] width 478 height 24
